Goal: Transaction & Acquisition: Purchase product/service

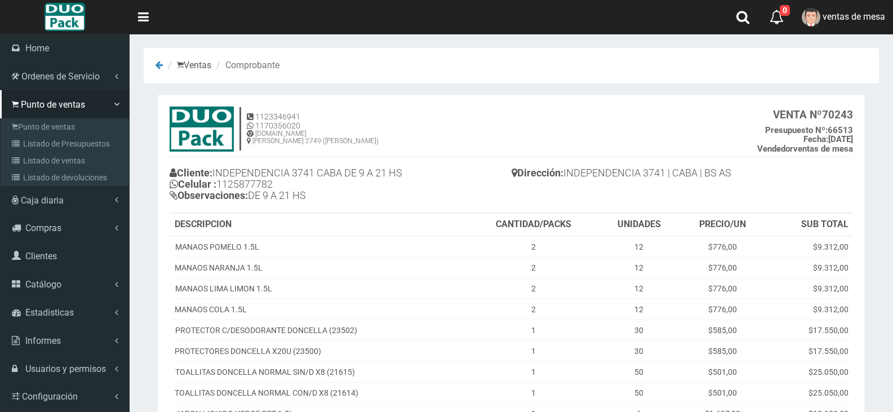
scroll to position [180, 0]
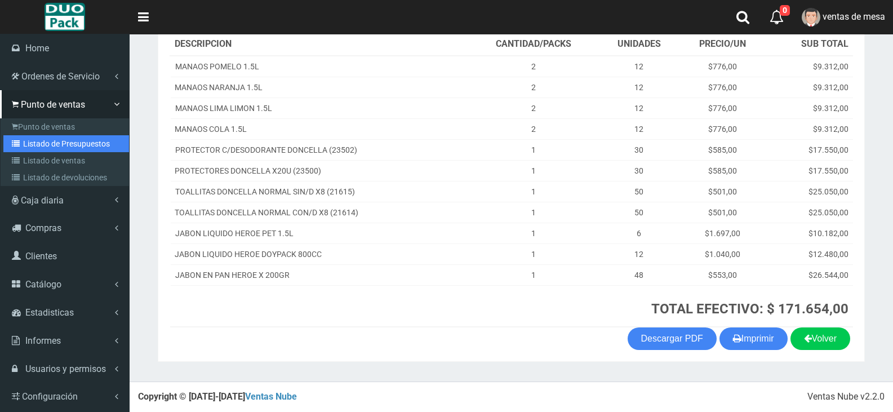
click at [37, 137] on link "Listado de Presupuestos" at bounding box center [66, 143] width 126 height 17
click at [43, 140] on link "Listado de Presupuestos" at bounding box center [66, 143] width 126 height 17
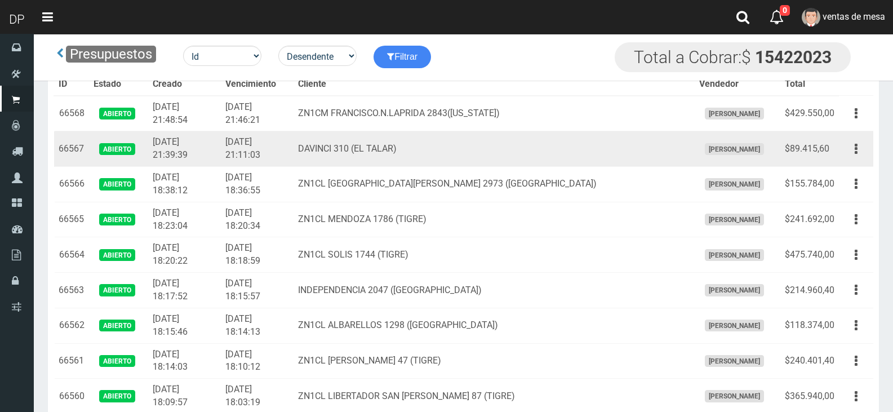
scroll to position [2119, 0]
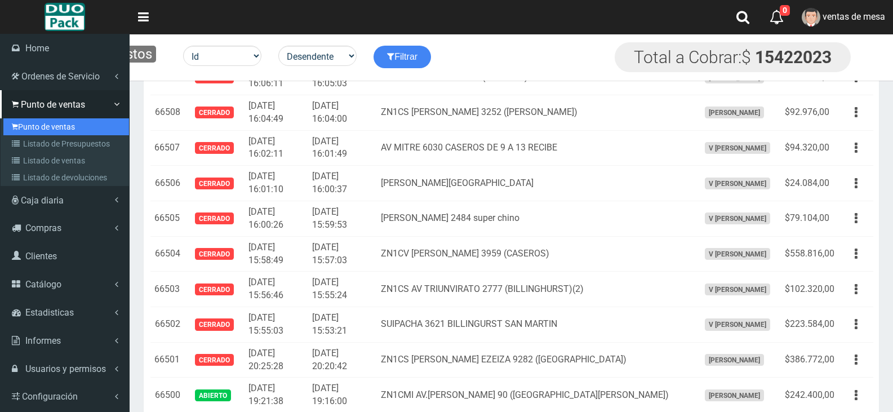
click at [42, 126] on link "Punto de ventas" at bounding box center [66, 126] width 126 height 17
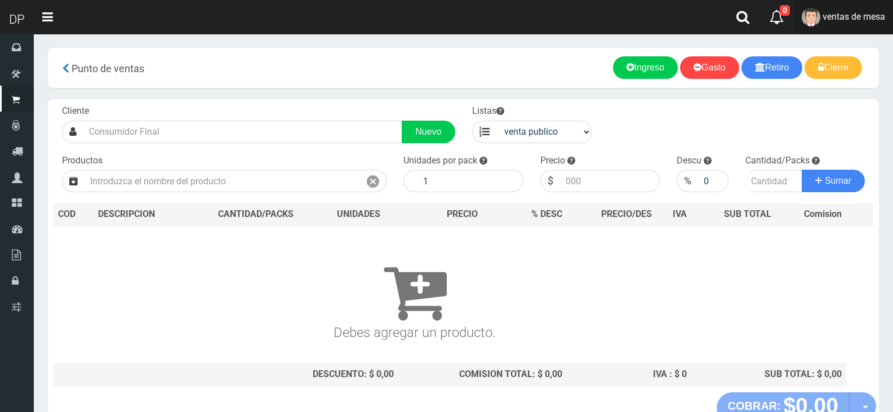
click at [854, 15] on span "ventas de mesa" at bounding box center [853, 16] width 63 height 11
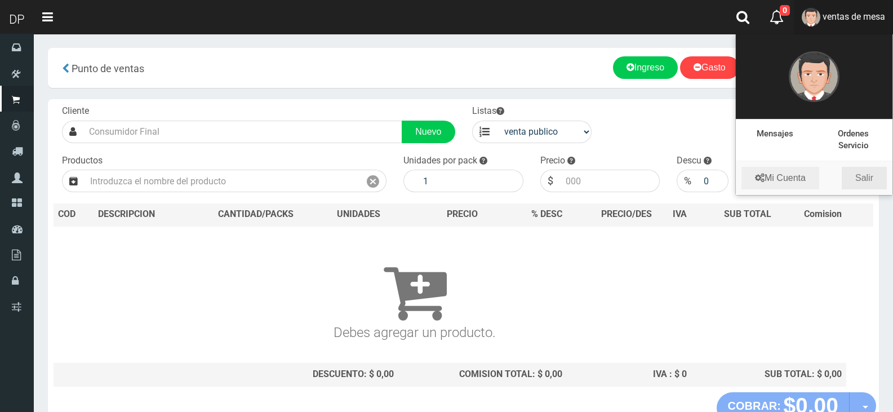
click at [858, 175] on link "Salir" at bounding box center [863, 178] width 45 height 23
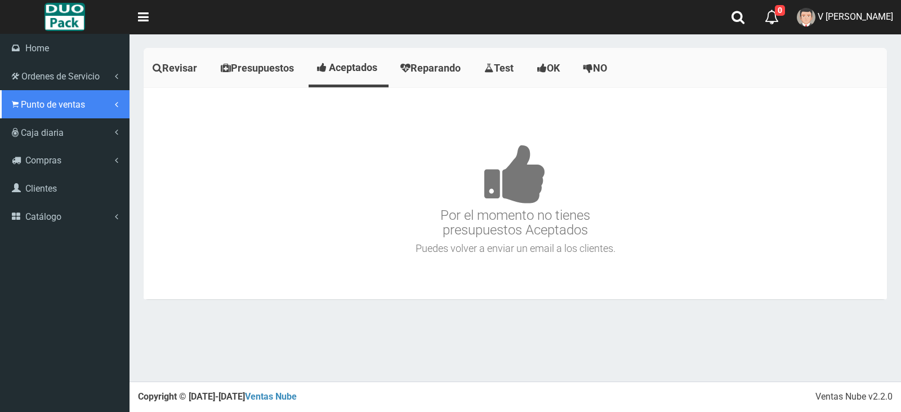
click at [47, 95] on link "Punto de ventas" at bounding box center [65, 104] width 130 height 28
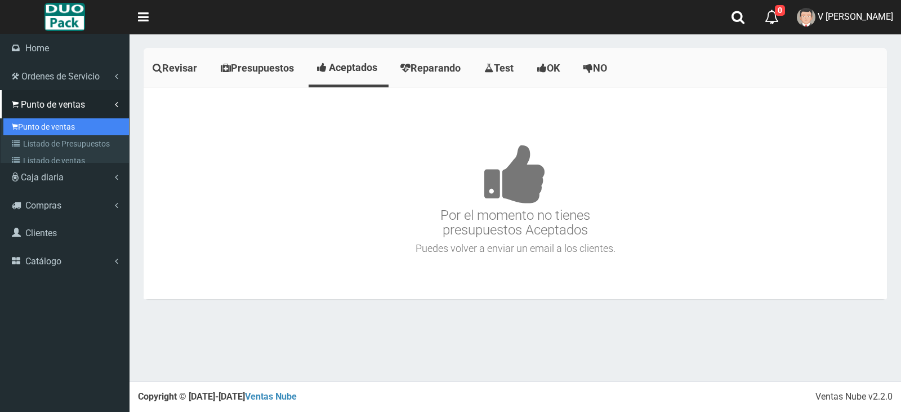
click at [58, 119] on link "Punto de ventas" at bounding box center [66, 126] width 126 height 17
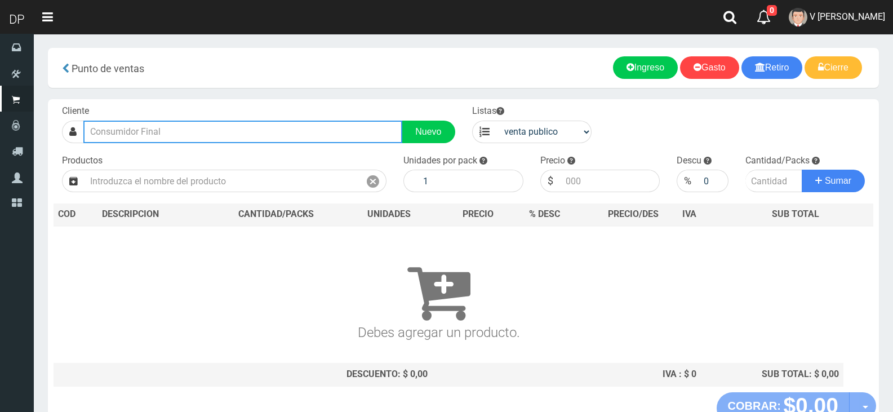
click at [212, 126] on input "text" at bounding box center [242, 132] width 319 height 23
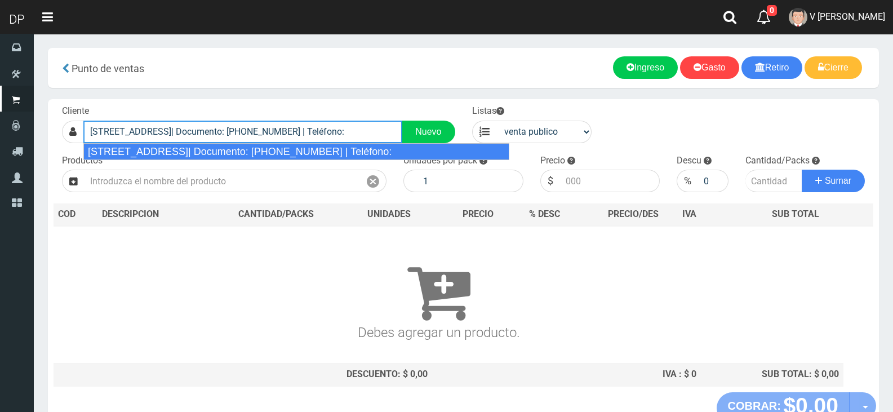
type input "[STREET_ADDRESS]| Documento: [PHONE_NUMBER] | Teléfono:"
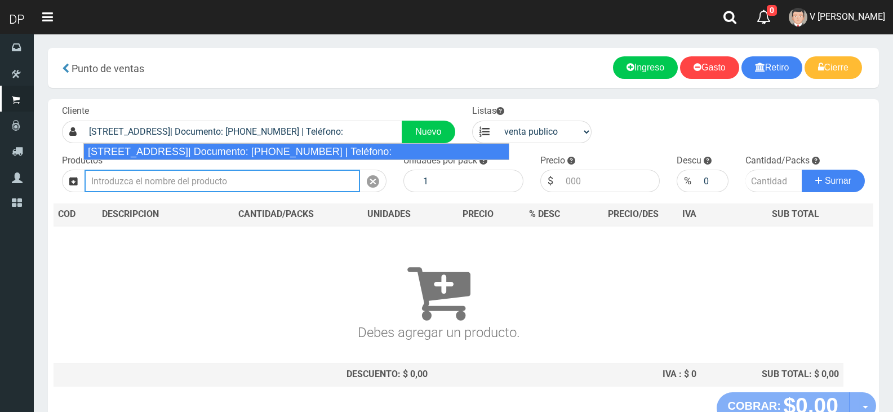
select select "2"
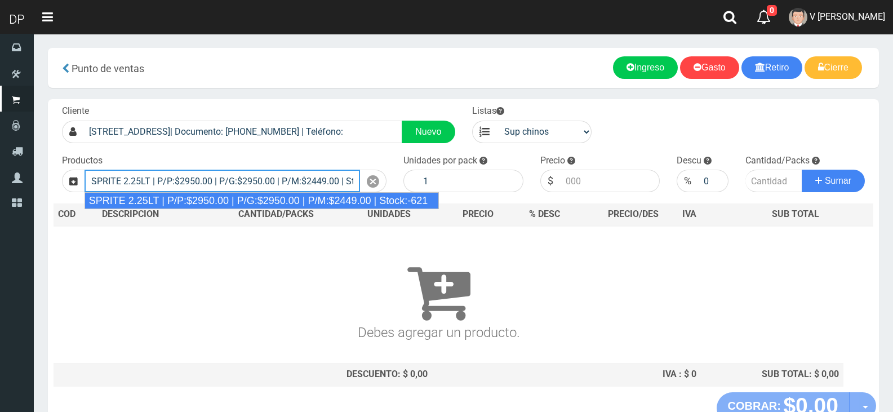
type input "SPRITE 2.25LT | P/P:$2950.00 | P/G:$2950.00 | P/M:$2449.00 | Stock:-621"
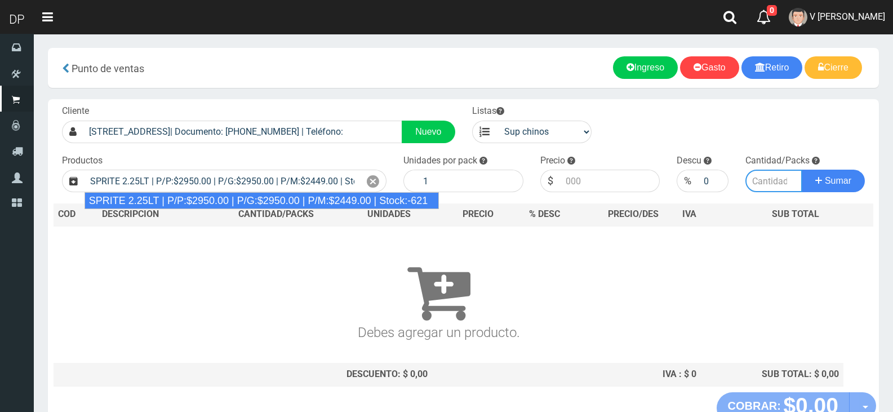
type input "8"
type input "2950.00"
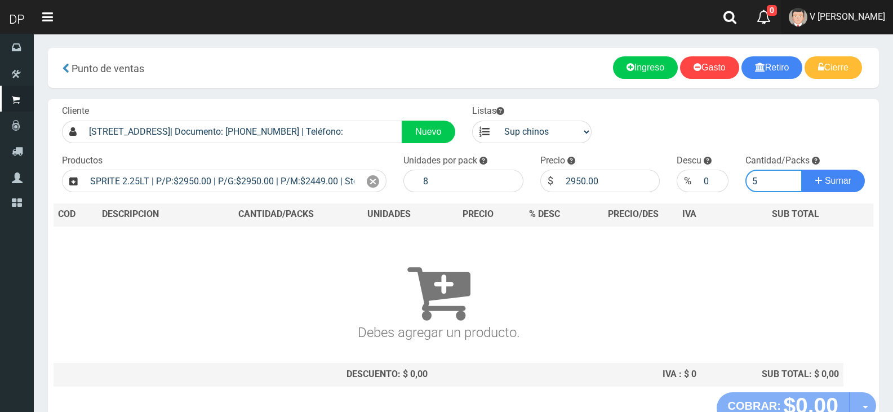
type input "5"
click at [630, 185] on input "2950.00" at bounding box center [610, 181] width 100 height 23
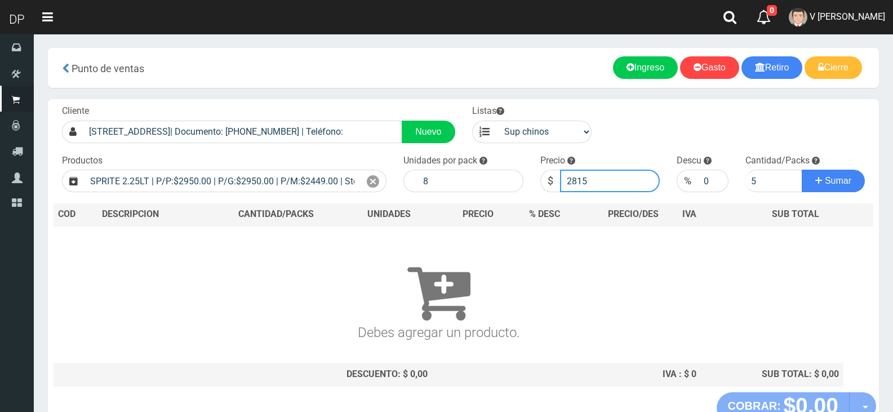
type input "2815"
click at [801, 170] on button "Sumar" at bounding box center [832, 181] width 63 height 23
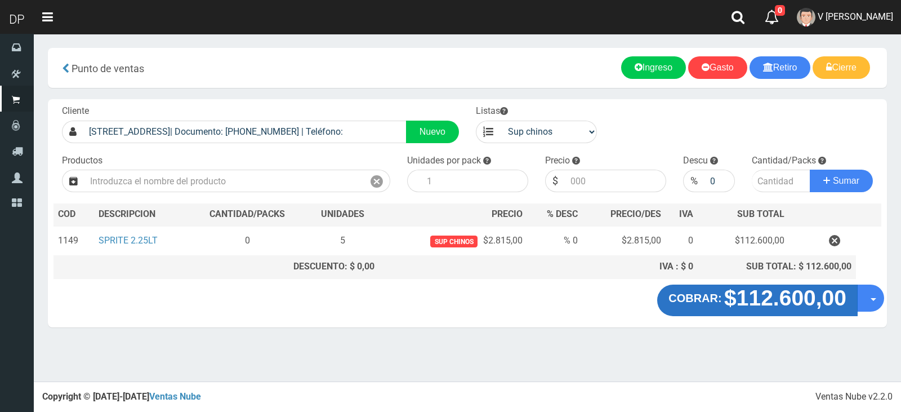
click at [748, 306] on strong "$112.600,00" at bounding box center [785, 298] width 122 height 24
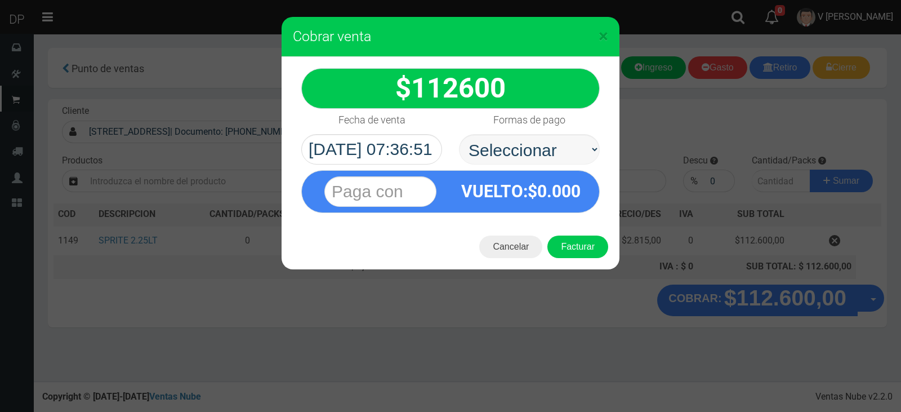
select select "Efectivo"
click at [459, 134] on select "Seleccionar Efectivo Tarjeta de Crédito Depósito Débito" at bounding box center [529, 149] width 141 height 30
click at [572, 248] on button "Facturar" at bounding box center [577, 246] width 61 height 23
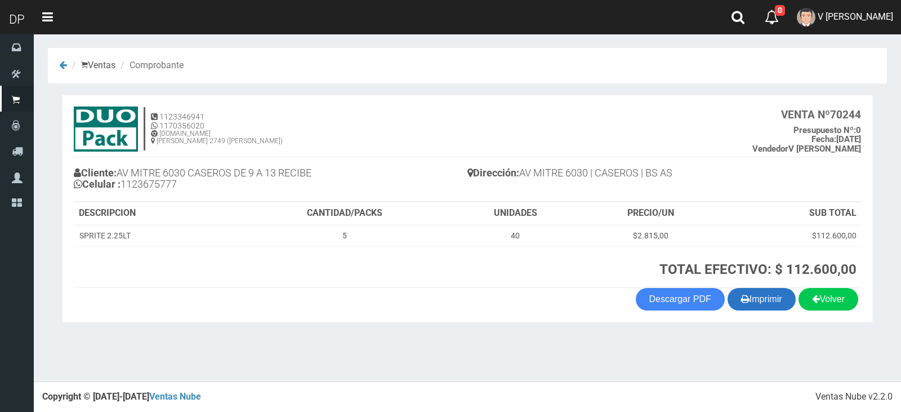
click at [769, 297] on button "Imprimir" at bounding box center [762, 299] width 68 height 23
